Goal: Navigation & Orientation: Find specific page/section

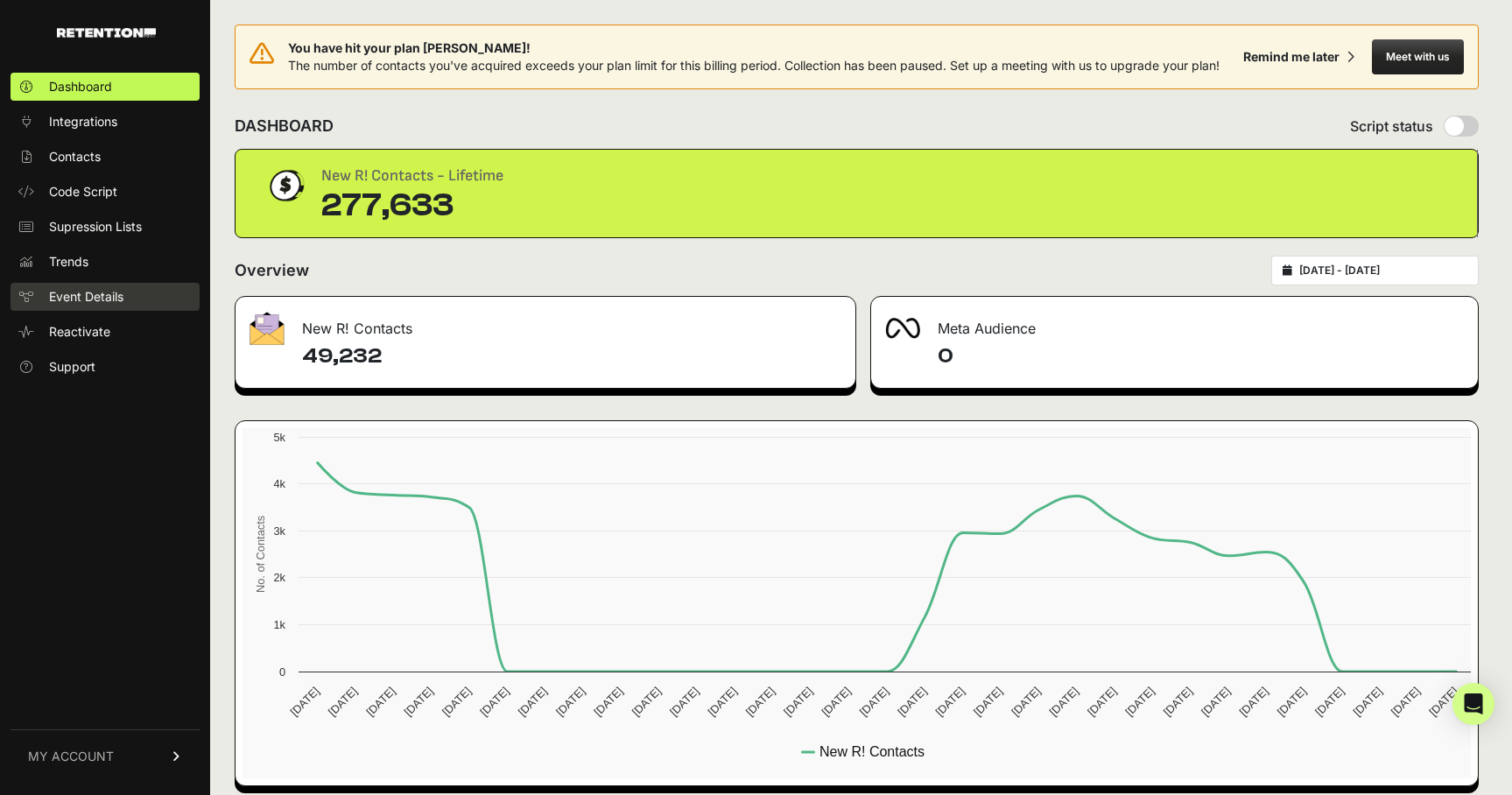
click at [86, 295] on span "Event Details" at bounding box center [86, 297] width 74 height 18
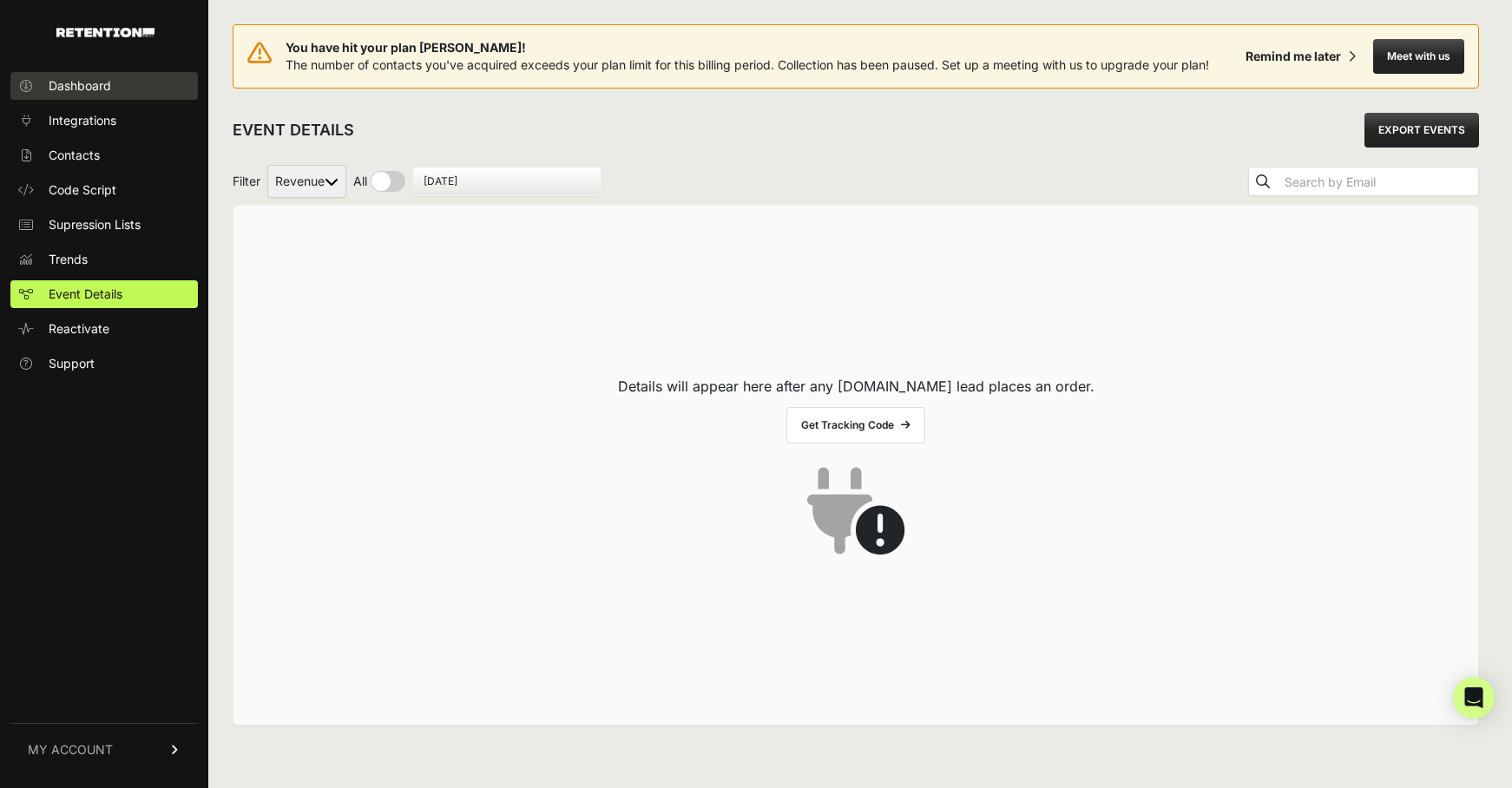
click at [89, 74] on link "Dashboard" at bounding box center [104, 85] width 188 height 27
